Goal: Information Seeking & Learning: Find specific fact

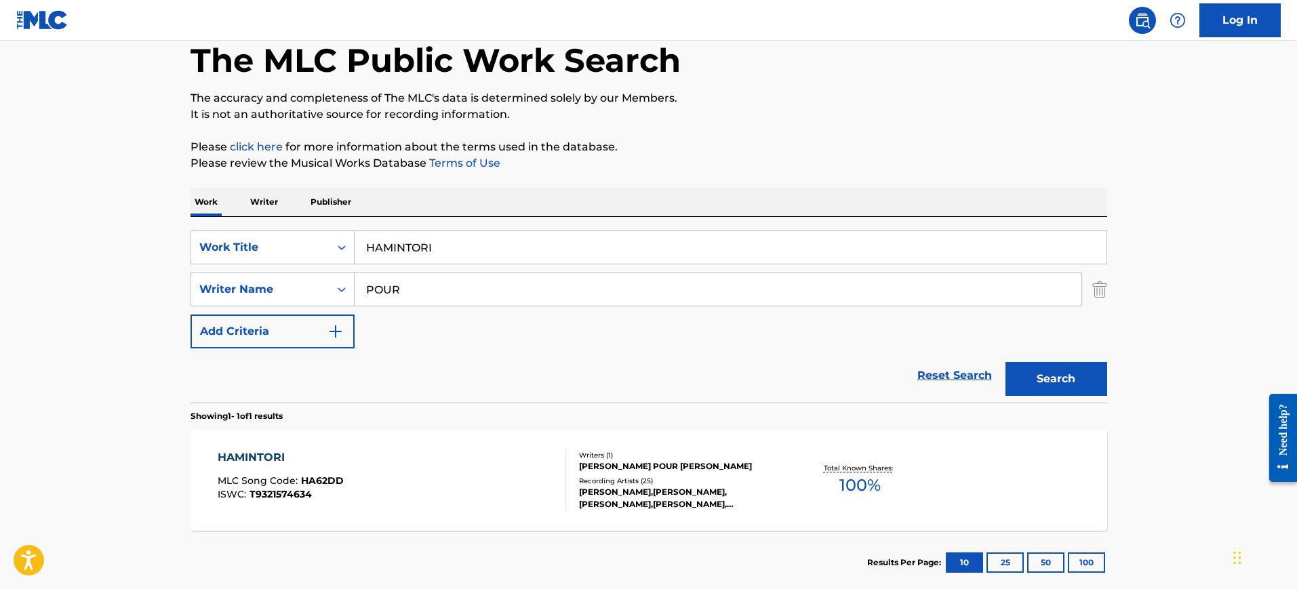
drag, startPoint x: 312, startPoint y: 248, endPoint x: 386, endPoint y: 266, distance: 76.1
click at [291, 248] on div "SearchWithCriteria72c01204-cb15-4bb6-b6a3-5cbe0c4c1425 Work Title HAMINTORI" at bounding box center [648, 247] width 916 height 34
paste input "AMOR AMOR [PERSON_NAME]"
type input "AMOR AMOR [PERSON_NAME]"
drag, startPoint x: 439, startPoint y: 287, endPoint x: 296, endPoint y: 289, distance: 142.4
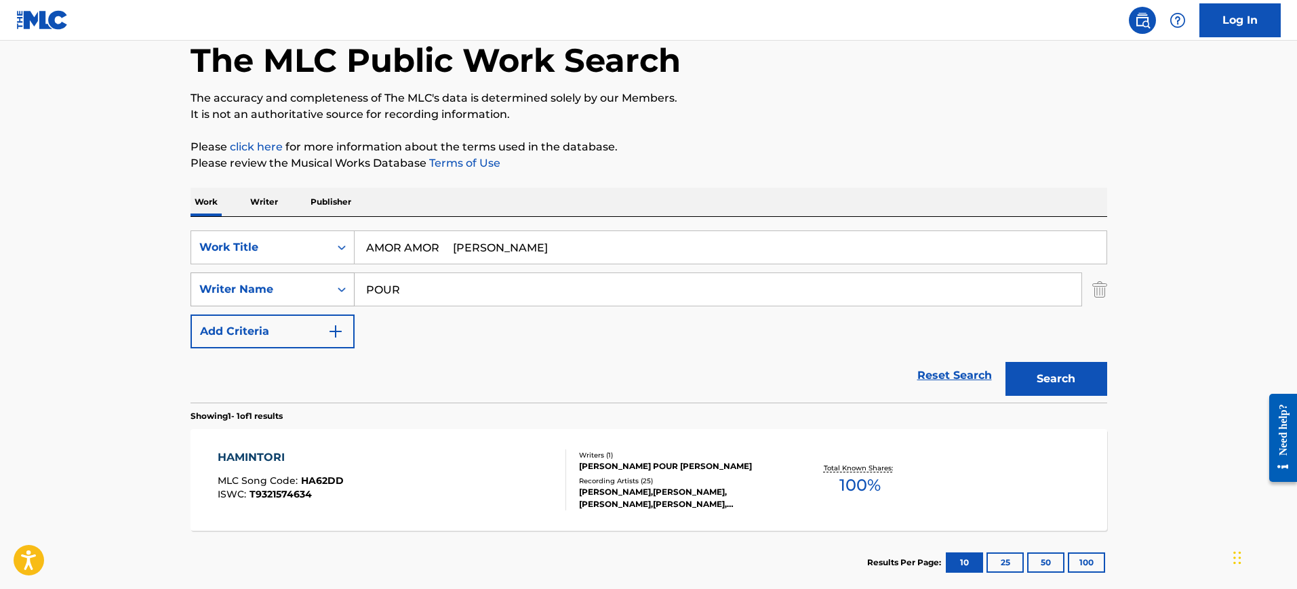
click at [296, 289] on div "SearchWithCriteria40a8dfcd-cf72-4777-aca6-daf7e92ba290 Writer Name POUR" at bounding box center [648, 289] width 916 height 34
paste input "AMOR AMOR [PERSON_NAME]"
type input "AMOR AMOR [PERSON_NAME]"
click at [388, 248] on input "AMOR AMOR [PERSON_NAME]" at bounding box center [730, 247] width 752 height 33
drag, startPoint x: 447, startPoint y: 241, endPoint x: 595, endPoint y: 247, distance: 148.6
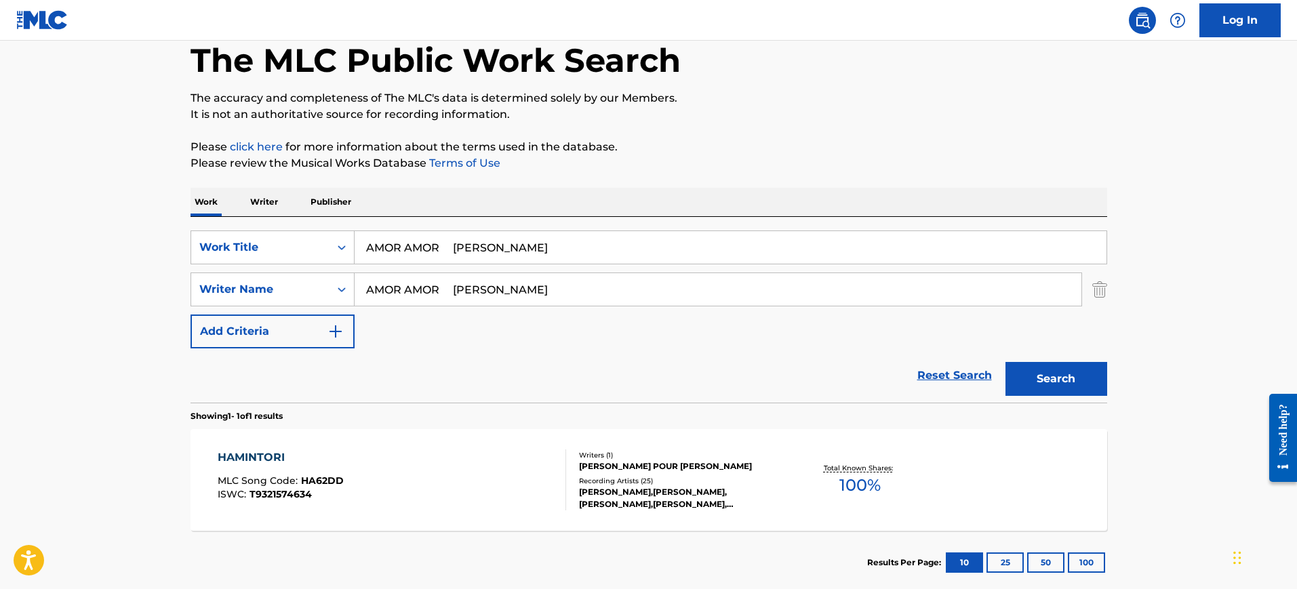
click at [594, 246] on input "AMOR AMOR [PERSON_NAME]" at bounding box center [730, 247] width 752 height 33
type input "AMOR AMOR"
drag, startPoint x: 524, startPoint y: 287, endPoint x: 211, endPoint y: 293, distance: 312.5
click at [199, 293] on div "SearchWithCriteria40a8dfcd-cf72-4777-aca6-daf7e92ba290 Writer Name AMOR AMOR [P…" at bounding box center [648, 289] width 916 height 34
type input "BOTIJA"
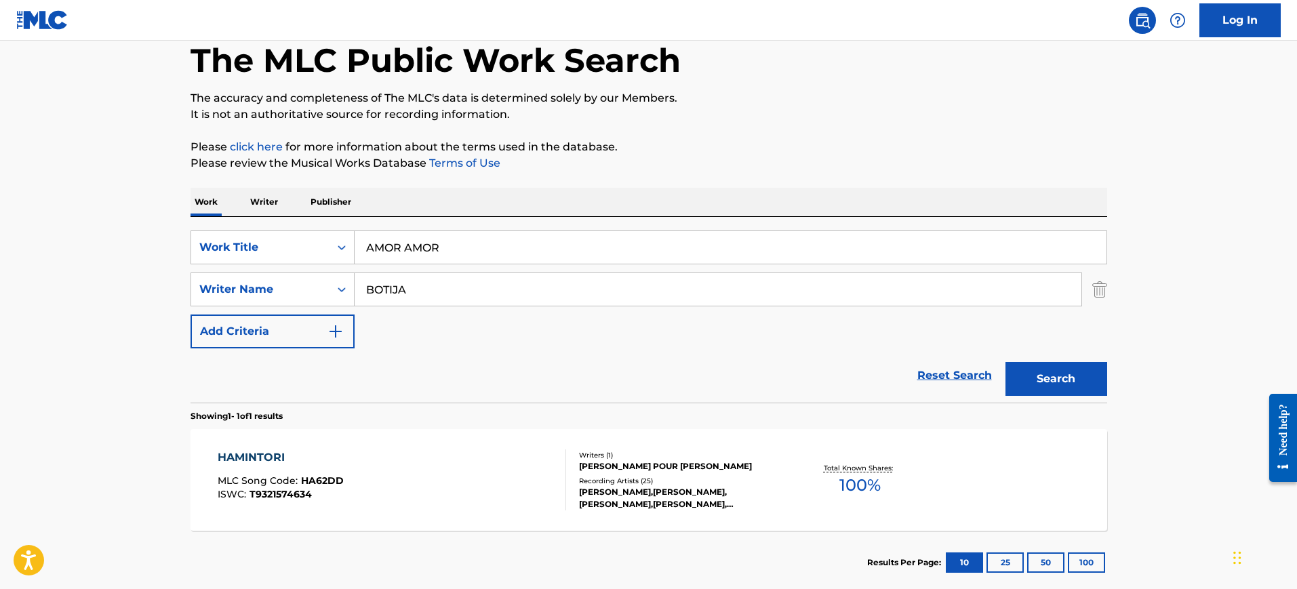
click at [1005, 362] on button "Search" at bounding box center [1056, 379] width 102 height 34
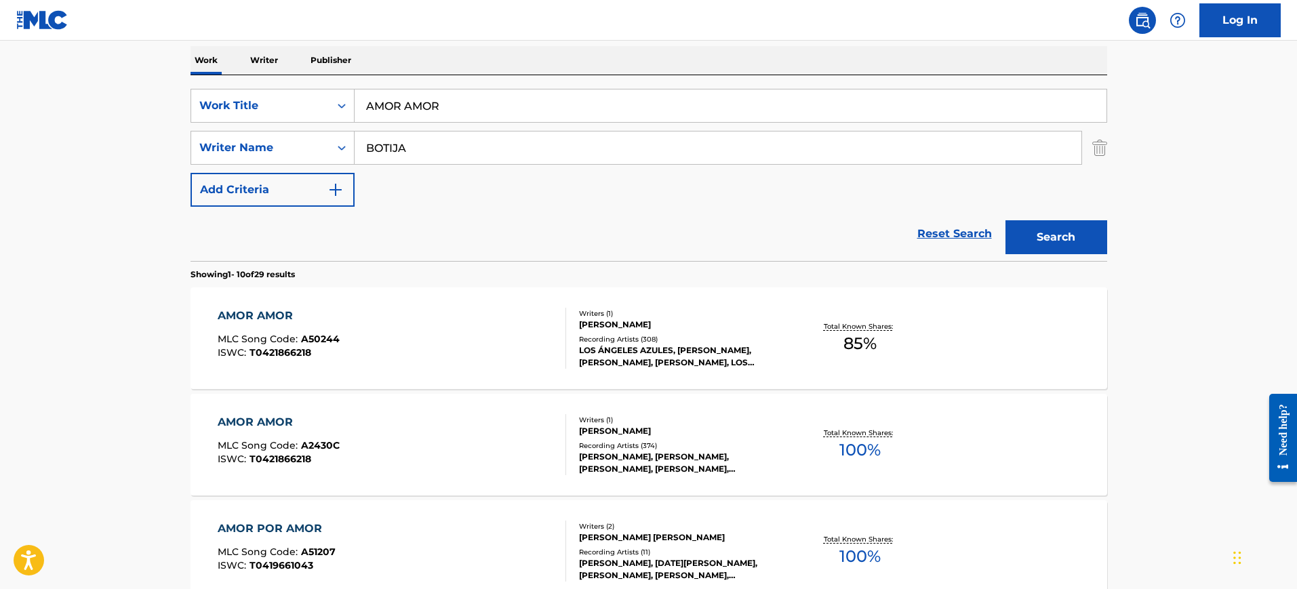
scroll to position [241, 0]
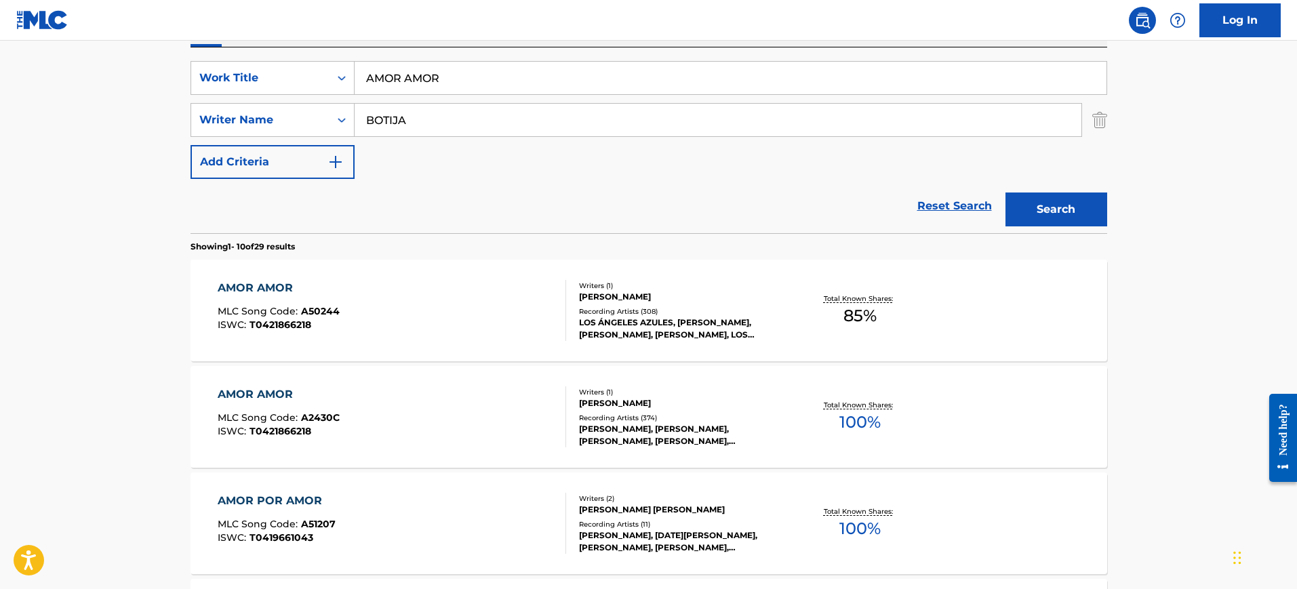
click at [455, 401] on div "AMOR AMOR MLC Song Code : A2430C ISWC : T0421866218" at bounding box center [392, 416] width 348 height 61
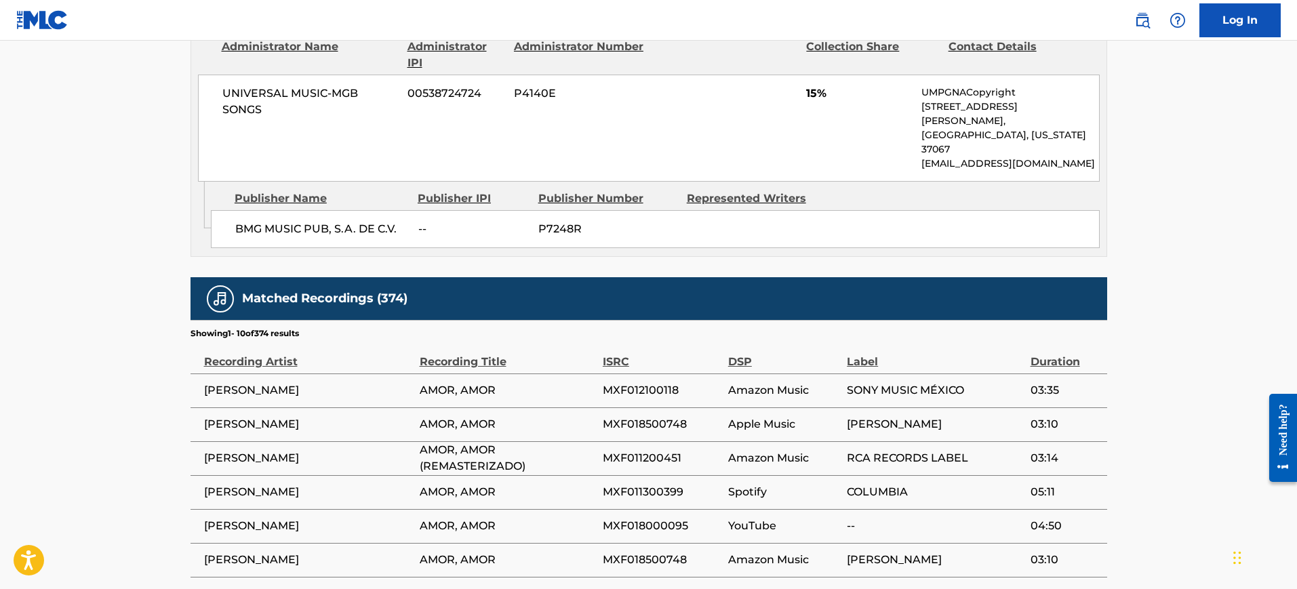
scroll to position [1017, 0]
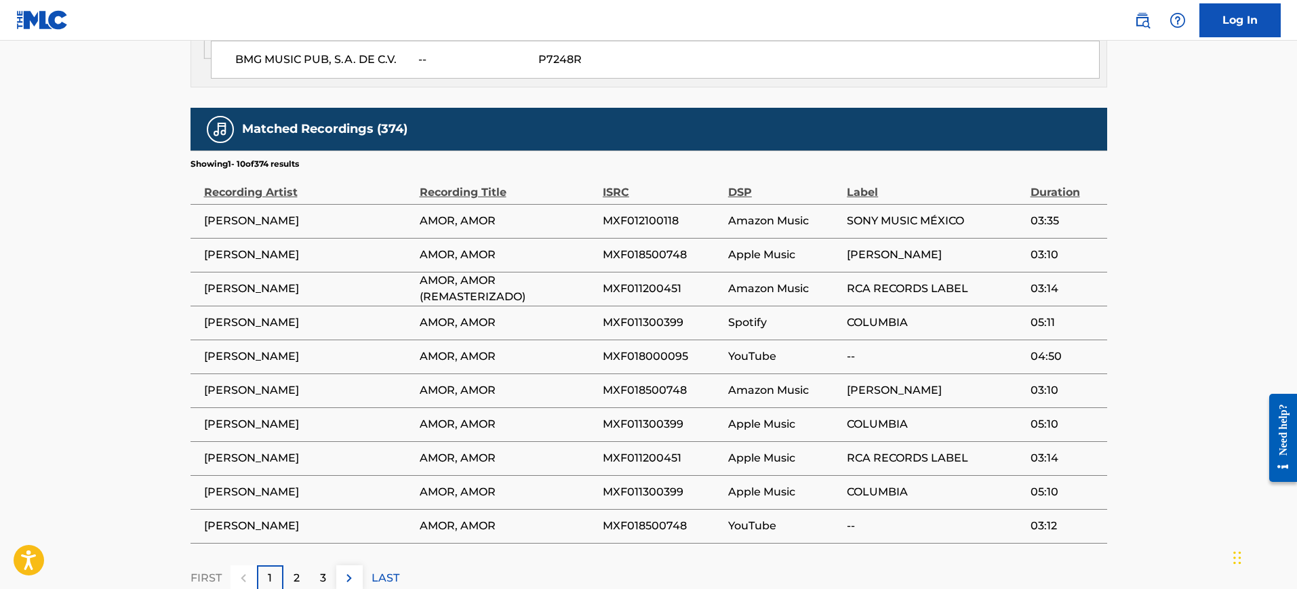
click at [702, 407] on td "MXF011300399" at bounding box center [665, 424] width 125 height 34
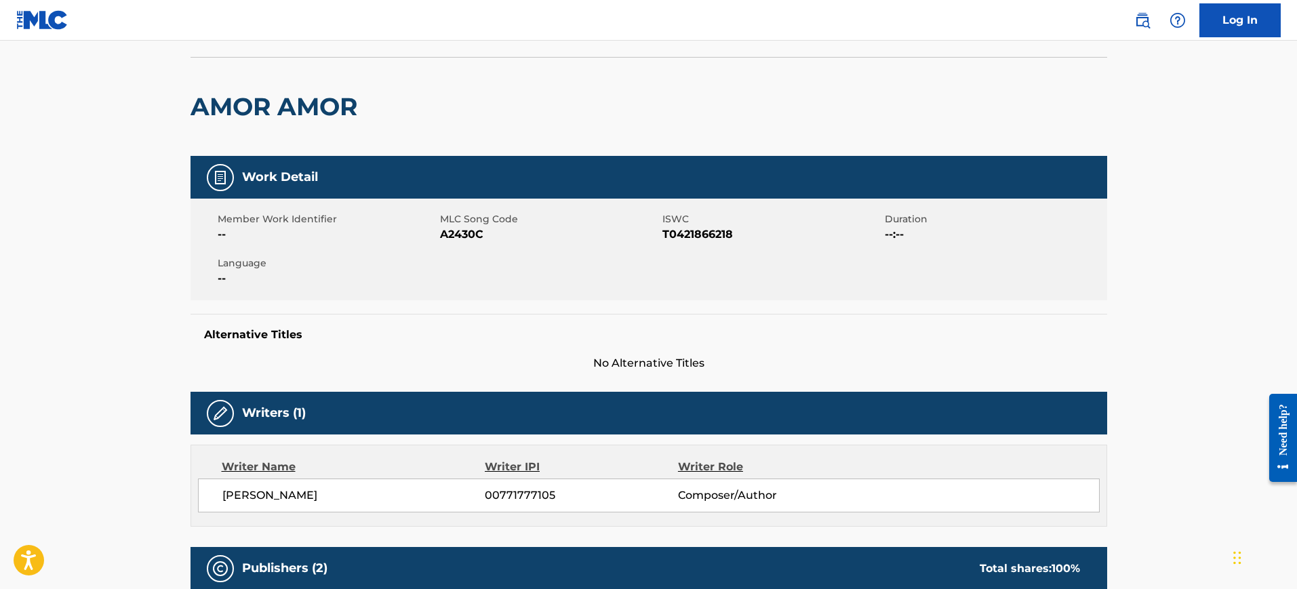
scroll to position [0, 0]
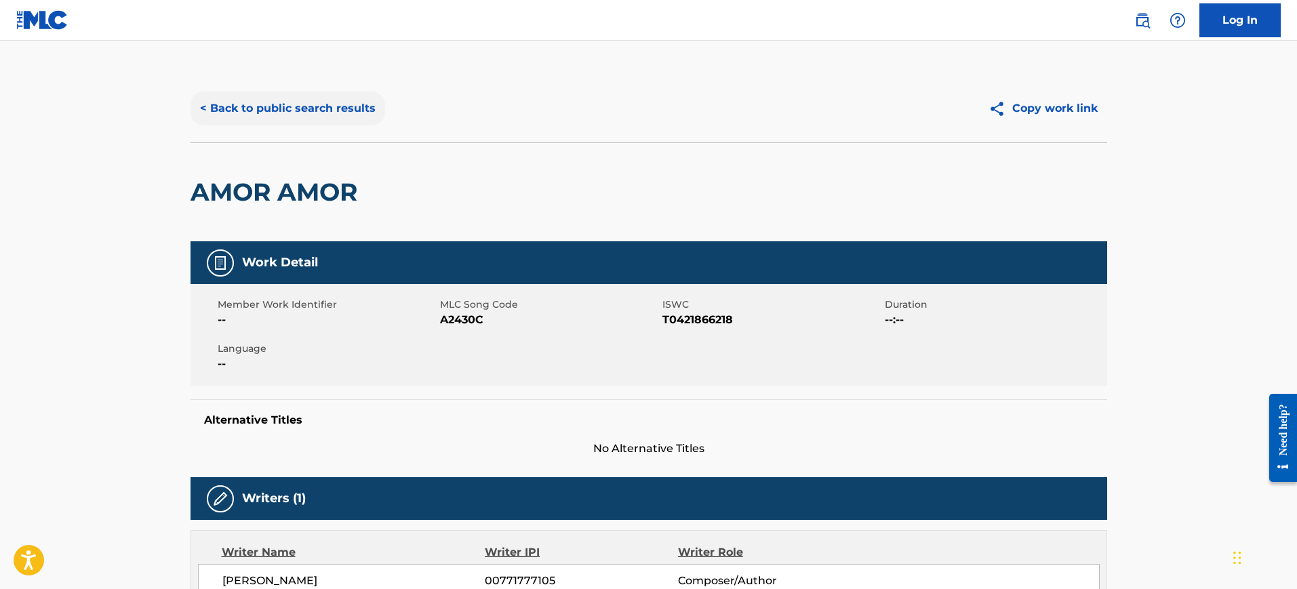
click at [351, 110] on button "< Back to public search results" at bounding box center [287, 109] width 195 height 34
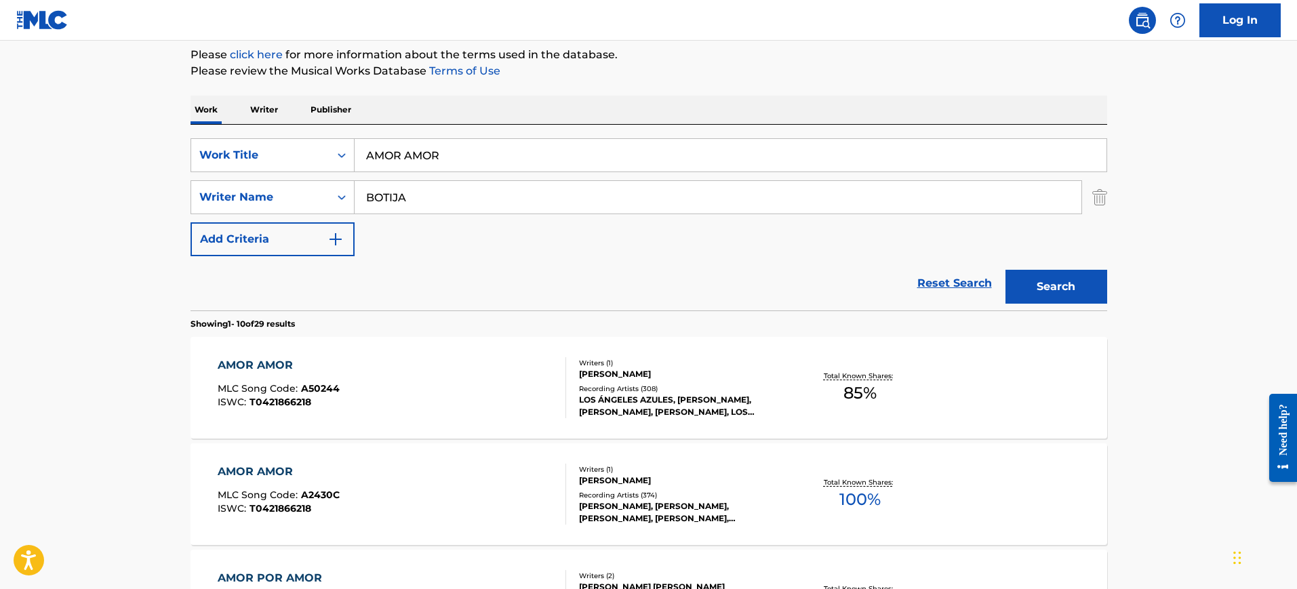
scroll to position [71, 0]
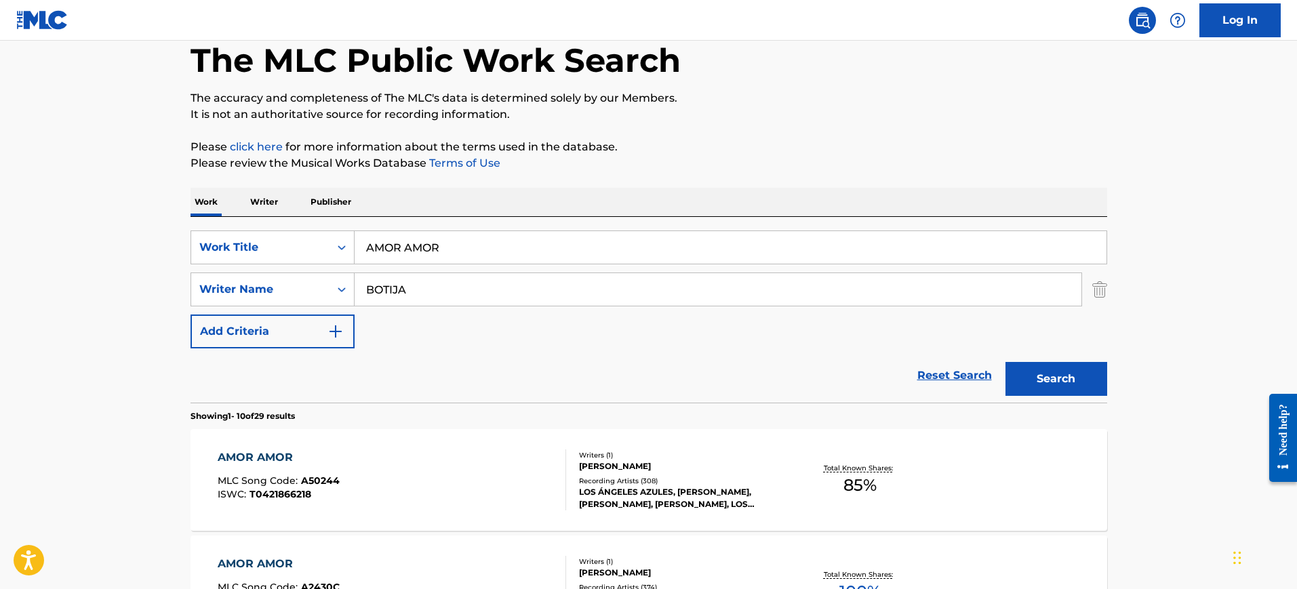
click at [457, 257] on input "AMOR AMOR" at bounding box center [730, 247] width 752 height 33
paste input "SIGNALS [PERSON_NAME]/[PERSON_NAME]/[PERSON_NAME]"
type input "SIGNALS [PERSON_NAME]/[PERSON_NAME]/[PERSON_NAME]"
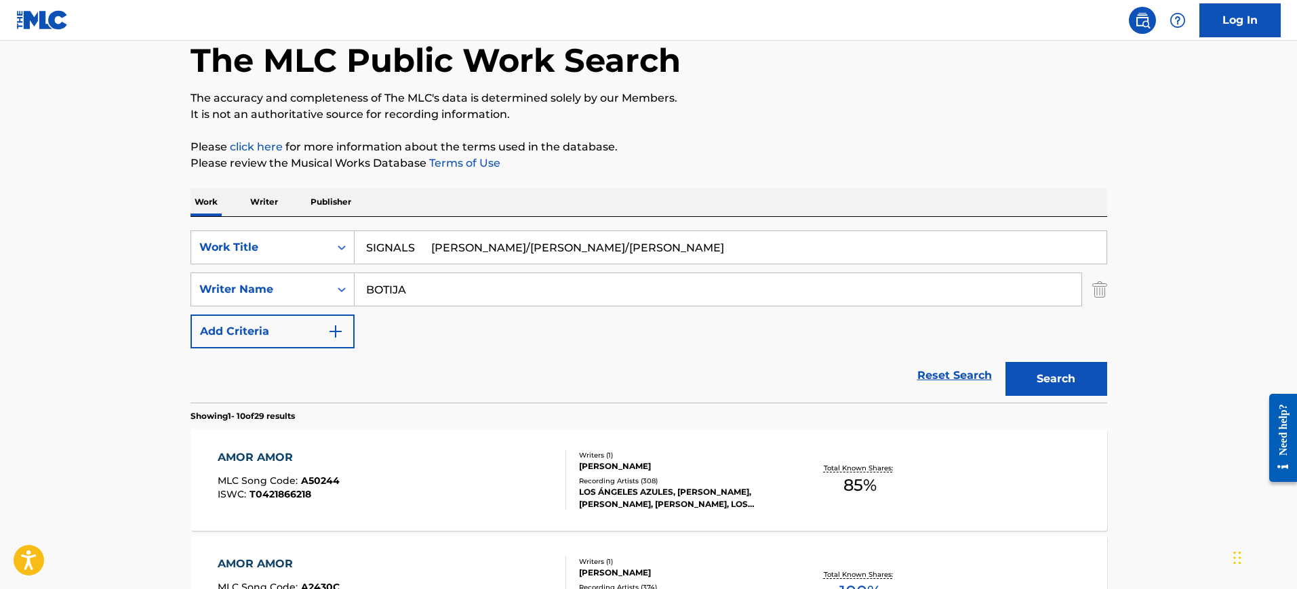
click at [452, 286] on input "BOTIJA" at bounding box center [717, 289] width 727 height 33
paste input "SIGNALS [PERSON_NAME]/[PERSON_NAME]/[PERSON_NAME]"
type input "SIGNALS [PERSON_NAME]/[PERSON_NAME]/[PERSON_NAME]"
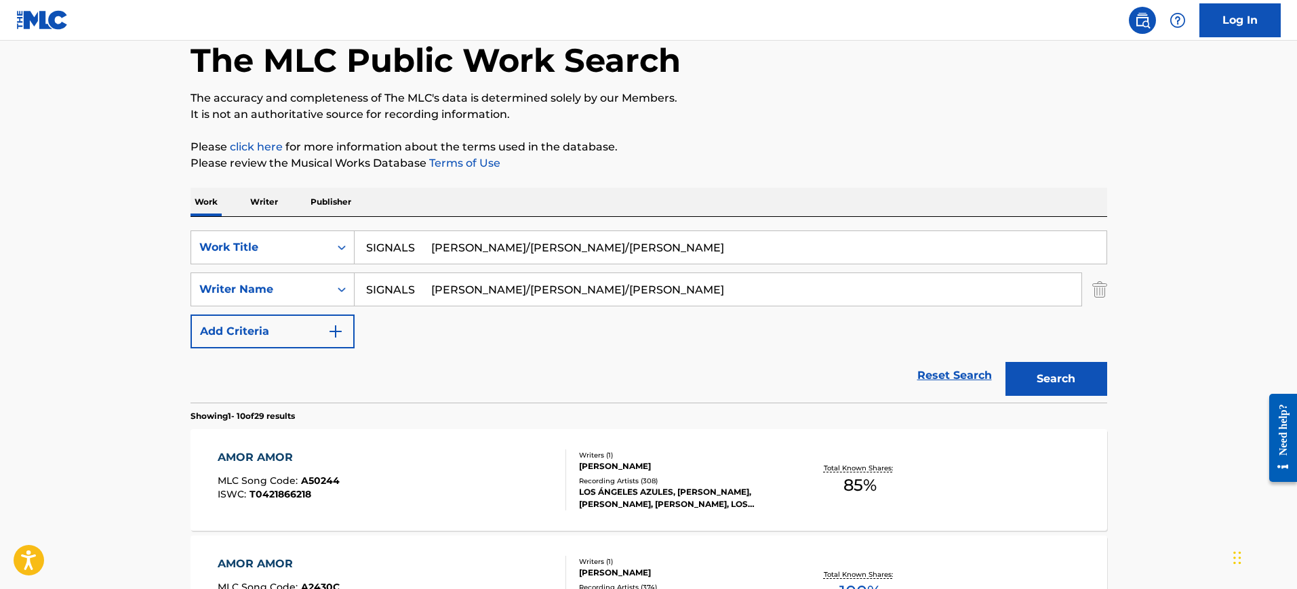
drag, startPoint x: 422, startPoint y: 252, endPoint x: 704, endPoint y: 248, distance: 282.0
click at [704, 248] on input "SIGNALS [PERSON_NAME]/[PERSON_NAME]/[PERSON_NAME]" at bounding box center [730, 247] width 752 height 33
click at [644, 250] on input "SIGNALSKSA" at bounding box center [730, 247] width 752 height 33
type input "SIGNAL"
drag, startPoint x: 683, startPoint y: 287, endPoint x: 342, endPoint y: 277, distance: 341.1
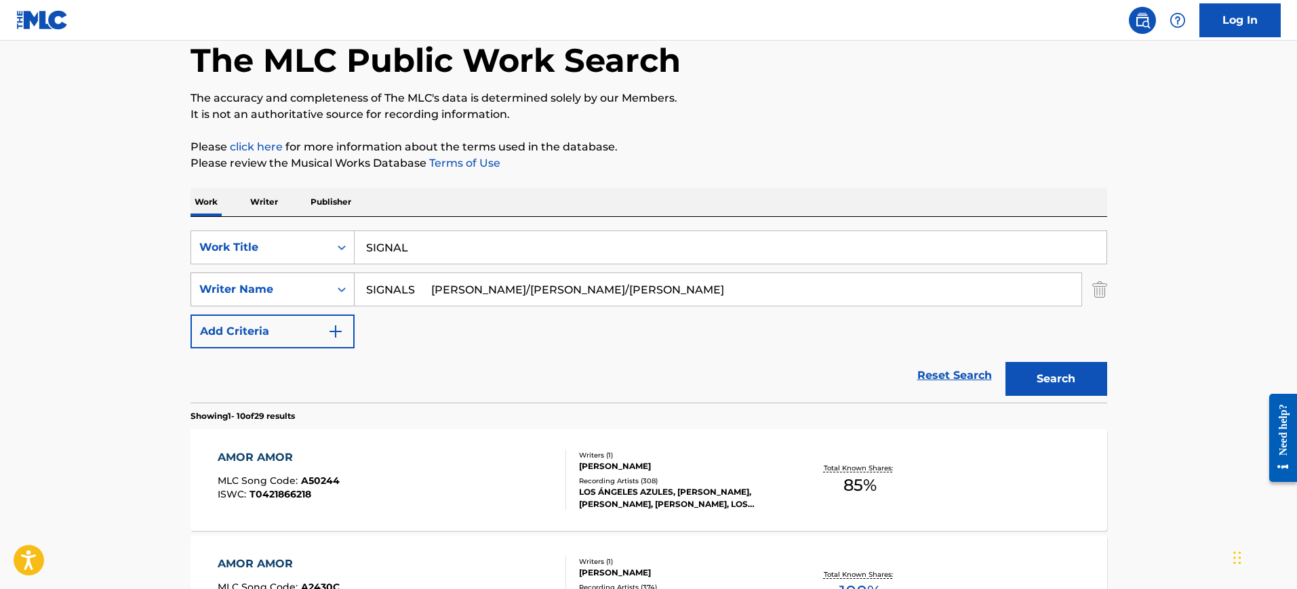
click at [342, 277] on div "SearchWithCriteria40a8dfcd-cf72-4777-aca6-daf7e92ba290 Writer Name SIGNALS [PER…" at bounding box center [648, 289] width 916 height 34
type input "[PERSON_NAME]"
click at [420, 250] on input "SIGNAL" at bounding box center [730, 247] width 752 height 33
type input "SIGNALS"
click at [1005, 362] on button "Search" at bounding box center [1056, 379] width 102 height 34
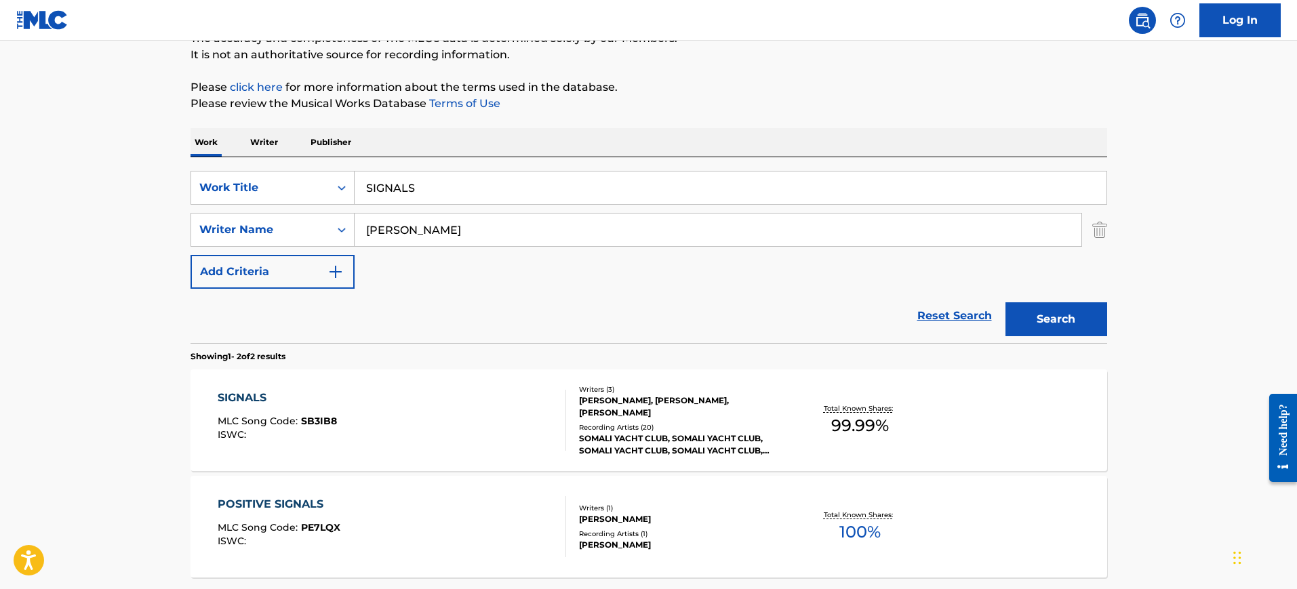
scroll to position [156, 0]
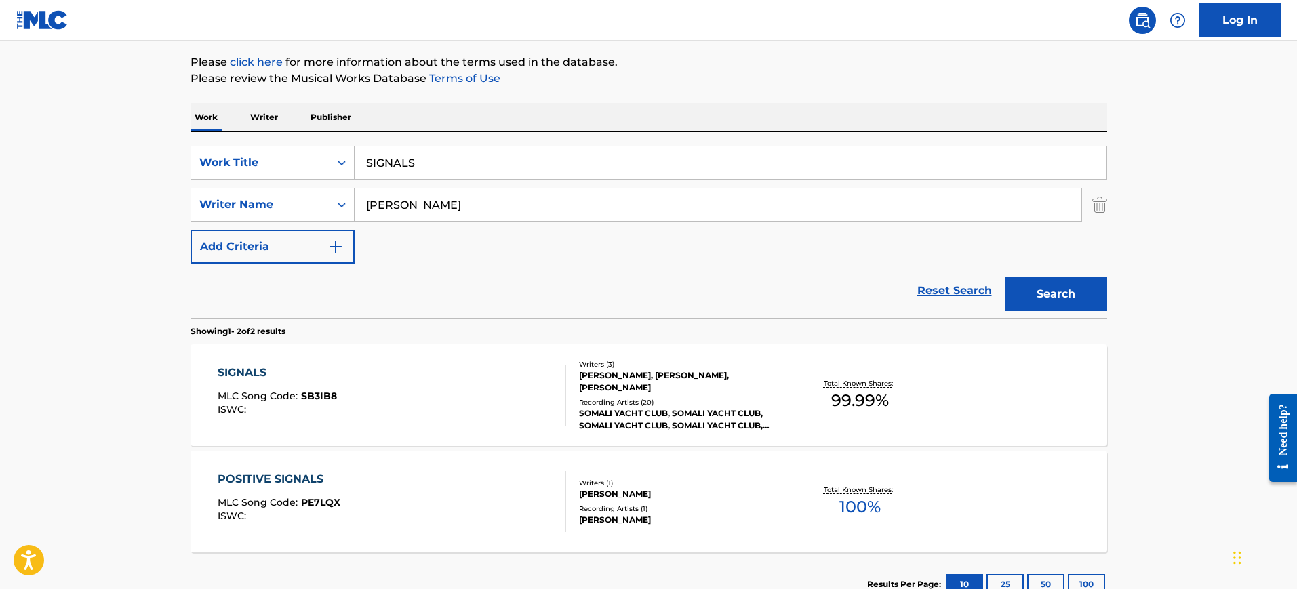
click at [436, 390] on div "SIGNALS MLC Song Code : SB3IB8 ISWC :" at bounding box center [392, 395] width 348 height 61
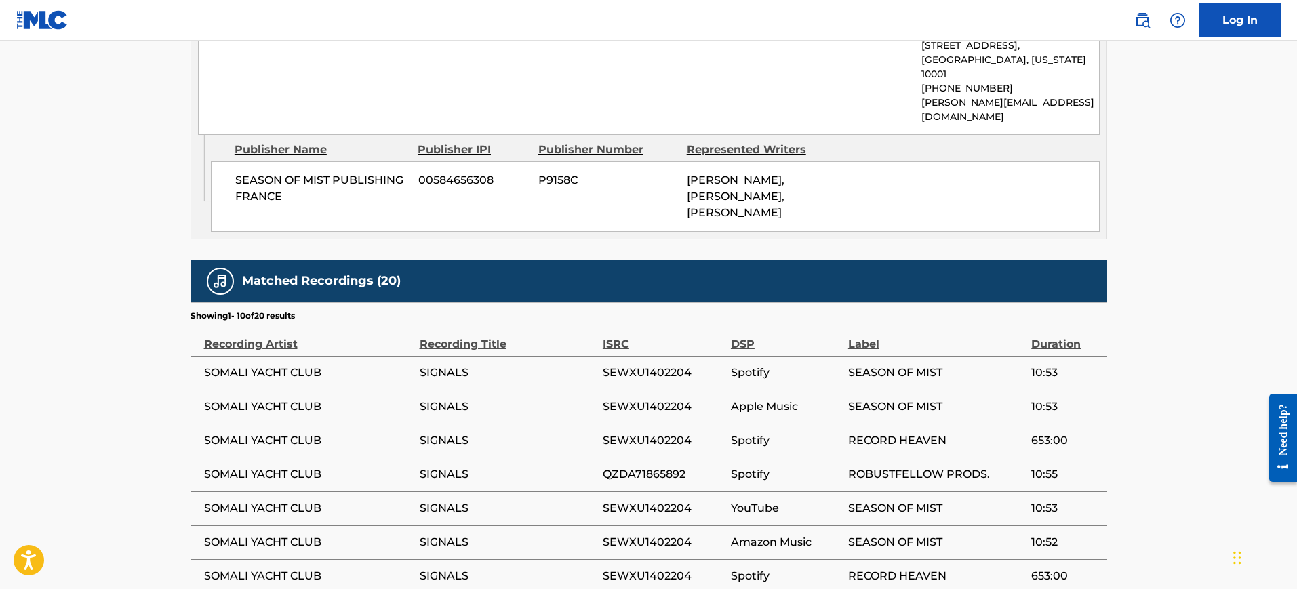
scroll to position [763, 0]
